Goal: Task Accomplishment & Management: Manage account settings

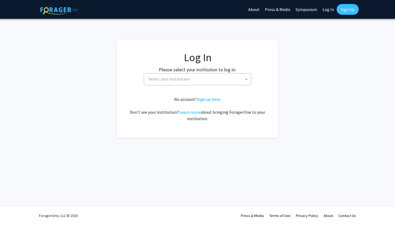
click at [180, 69] on label "Please select your institution to log in:" at bounding box center [197, 69] width 77 height 7
click at [180, 86] on fg-card-body "Log In Please select your institution to log in: [GEOGRAPHIC_DATA] [GEOGRAPHIC_…" at bounding box center [197, 89] width 140 height 76
click at [174, 83] on span "Select your institution" at bounding box center [198, 79] width 105 height 11
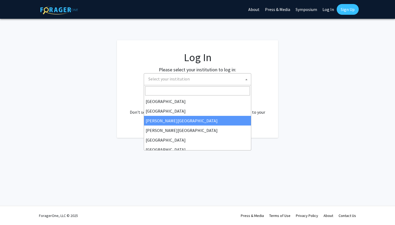
select select "5"
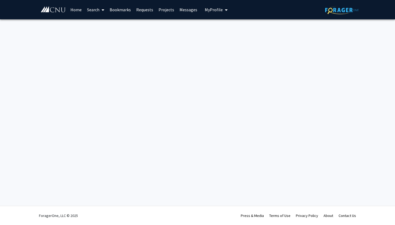
drag, startPoint x: 368, startPoint y: 78, endPoint x: 349, endPoint y: 41, distance: 41.5
click at [366, 75] on div "Skip navigation Home Search Bookmarks Requests Projects Messages My Profile [PE…" at bounding box center [197, 112] width 395 height 225
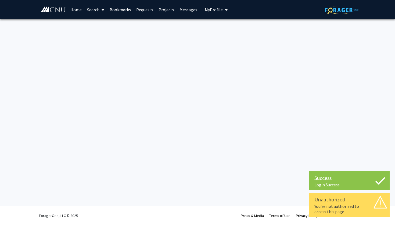
click at [348, 202] on div "Unauthorized" at bounding box center [349, 200] width 70 height 8
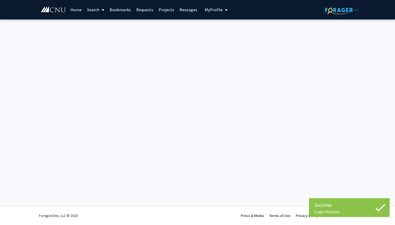
click at [336, 187] on div "Success Login Success Login Success Skip navigation Home Search Bookmarks Reque…" at bounding box center [197, 112] width 395 height 225
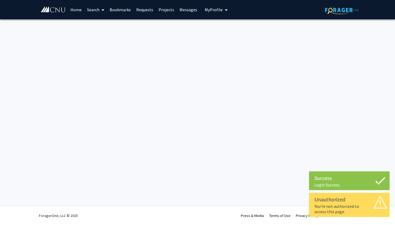
click at [334, 202] on div "Unauthorized" at bounding box center [349, 200] width 70 height 8
